Goal: Use online tool/utility

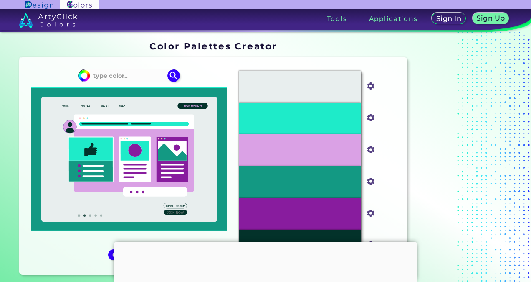
type input "#2b66c5"
type input "#2B66C5"
click at [211, 204] on icon at bounding box center [129, 159] width 176 height 125
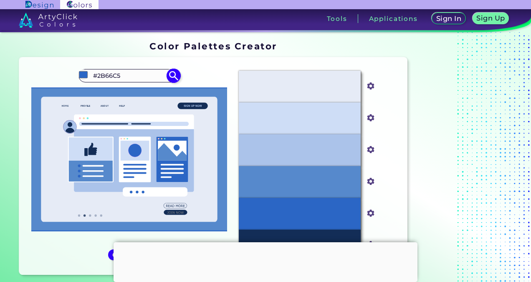
drag, startPoint x: 126, startPoint y: 76, endPoint x: 92, endPoint y: 75, distance: 33.8
click at [92, 75] on input "#2B66C5" at bounding box center [129, 75] width 78 height 11
click at [309, 117] on p "#CEDDF6" at bounding box center [299, 118] width 29 height 9
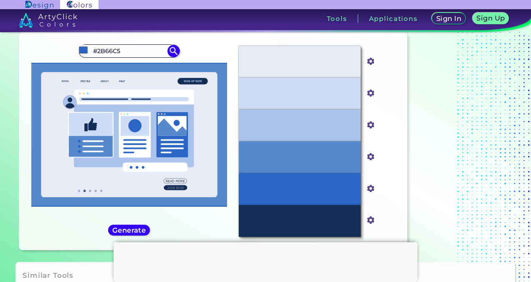
scroll to position [23, 0]
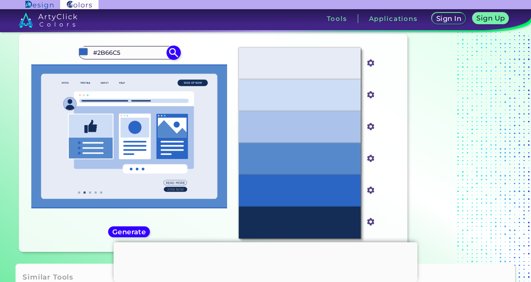
click at [85, 54] on input "#2b66c5" at bounding box center [83, 51] width 10 height 10
type input "#689bee"
type input "#689BEE"
click at [171, 51] on img at bounding box center [173, 53] width 15 height 15
type input "#689bee"
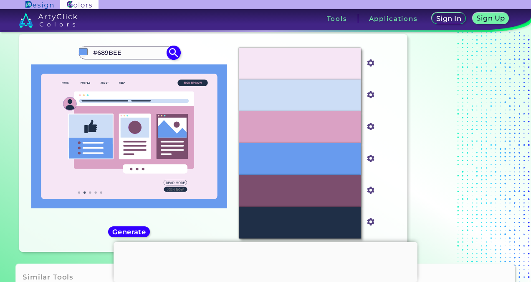
drag, startPoint x: 127, startPoint y: 53, endPoint x: 97, endPoint y: 54, distance: 30.1
click at [97, 54] on input "#689BEE" at bounding box center [129, 52] width 78 height 11
